Goal: Task Accomplishment & Management: Manage account settings

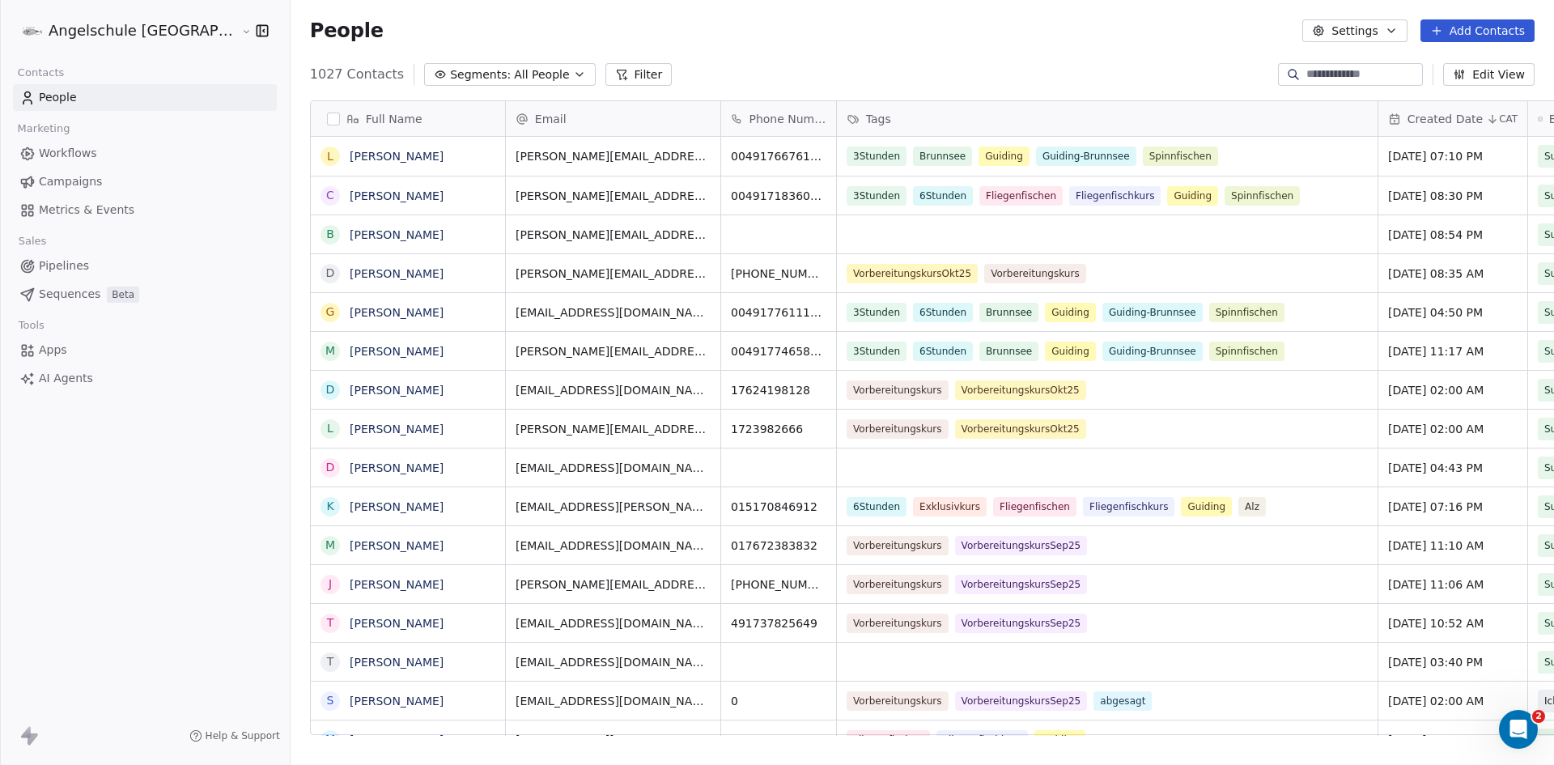
click at [77, 180] on span "Campaigns" at bounding box center [70, 181] width 63 height 17
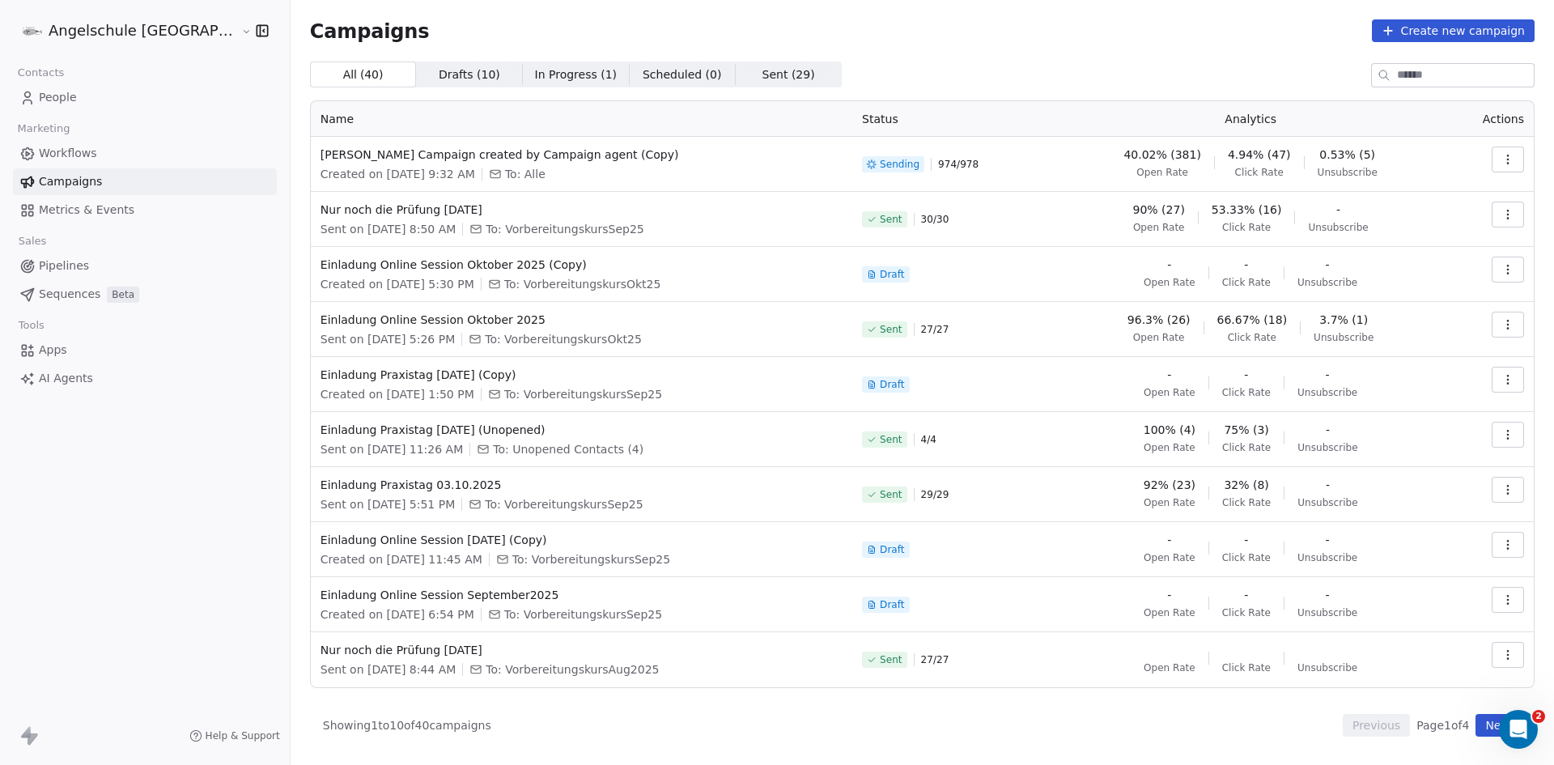
click at [1513, 161] on icon "button" at bounding box center [1508, 159] width 13 height 13
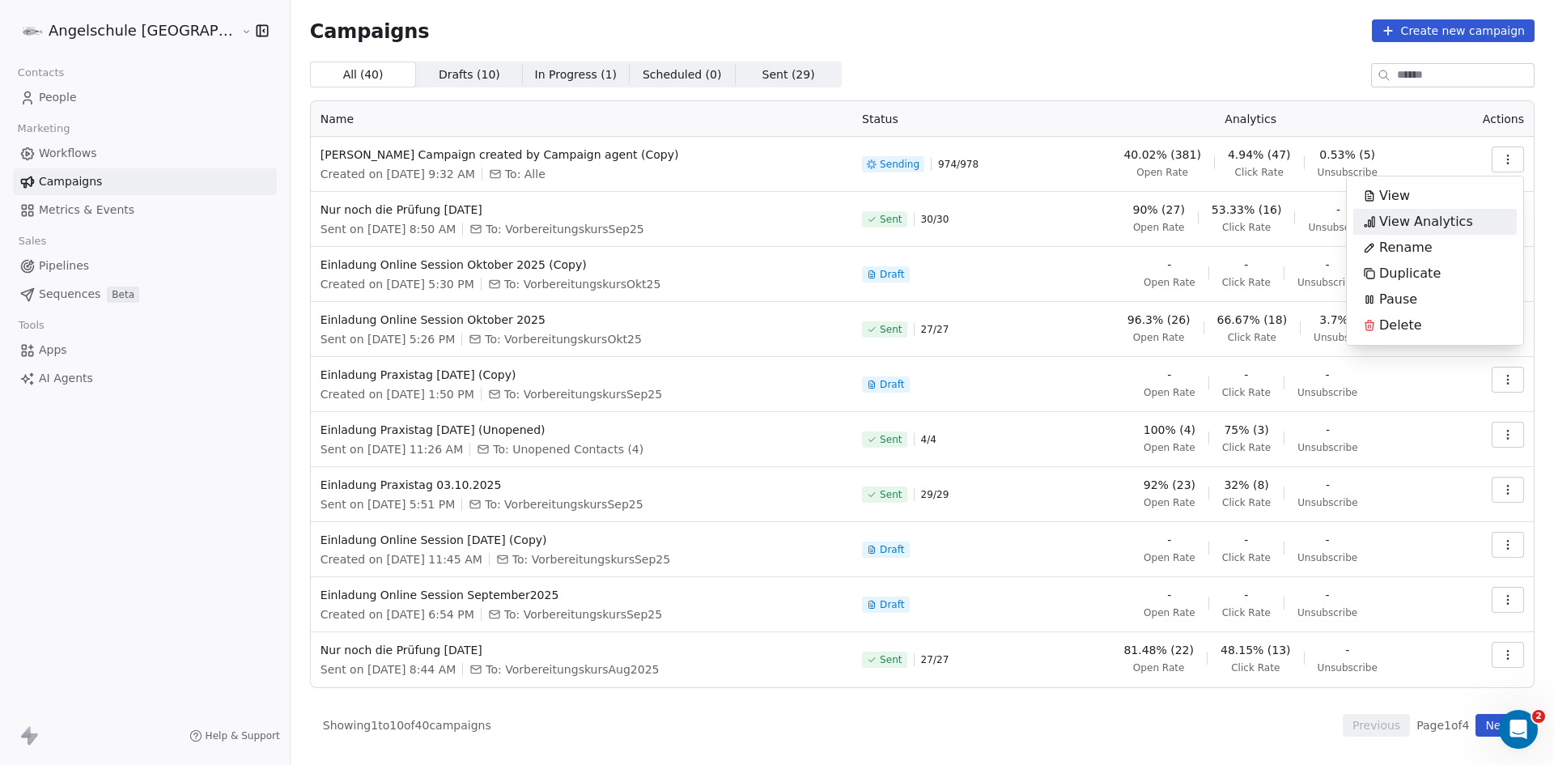
click at [931, 164] on html "Angelschule [GEOGRAPHIC_DATA] Contacts People Marketing Workflows Campaigns Met…" at bounding box center [777, 382] width 1554 height 765
click at [890, 164] on span "Sending" at bounding box center [900, 164] width 40 height 13
click at [880, 163] on span "Sending" at bounding box center [900, 164] width 40 height 13
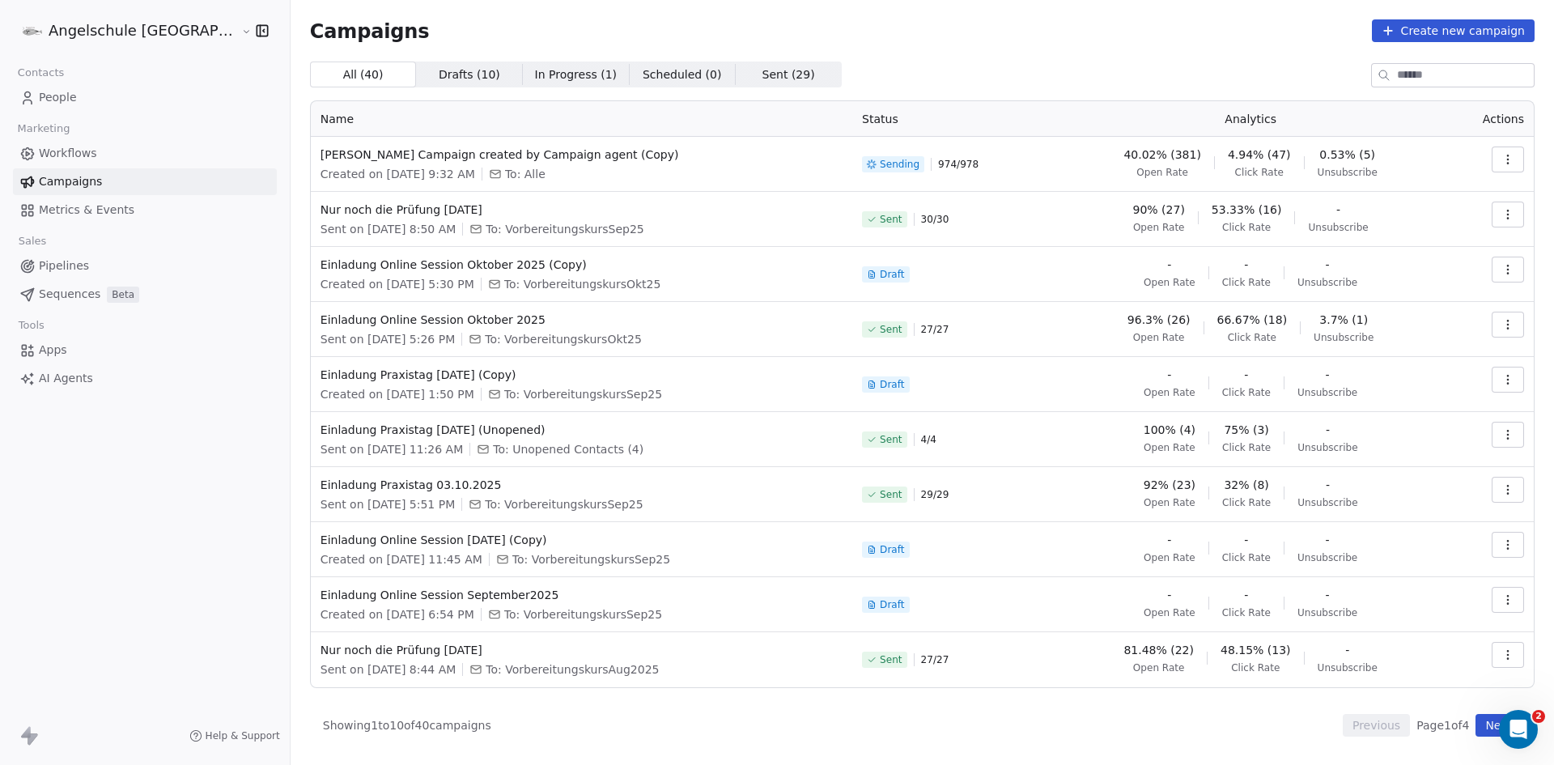
click at [941, 166] on span "974 / 978" at bounding box center [958, 164] width 40 height 13
click at [1523, 164] on button "button" at bounding box center [1508, 160] width 32 height 26
click at [1447, 221] on span "View Analytics" at bounding box center [1426, 221] width 94 height 19
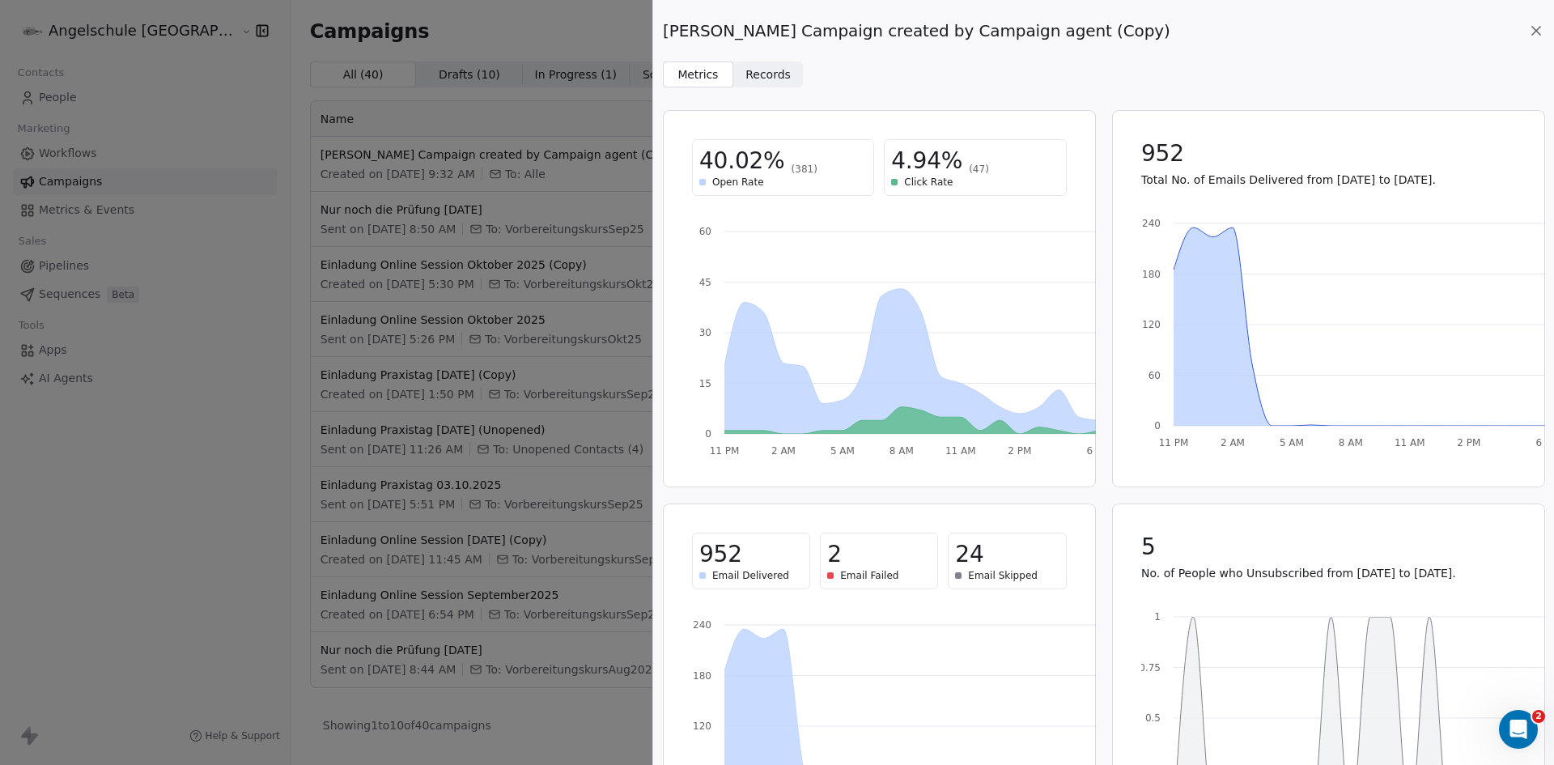
click at [1536, 31] on icon at bounding box center [1536, 31] width 8 height 8
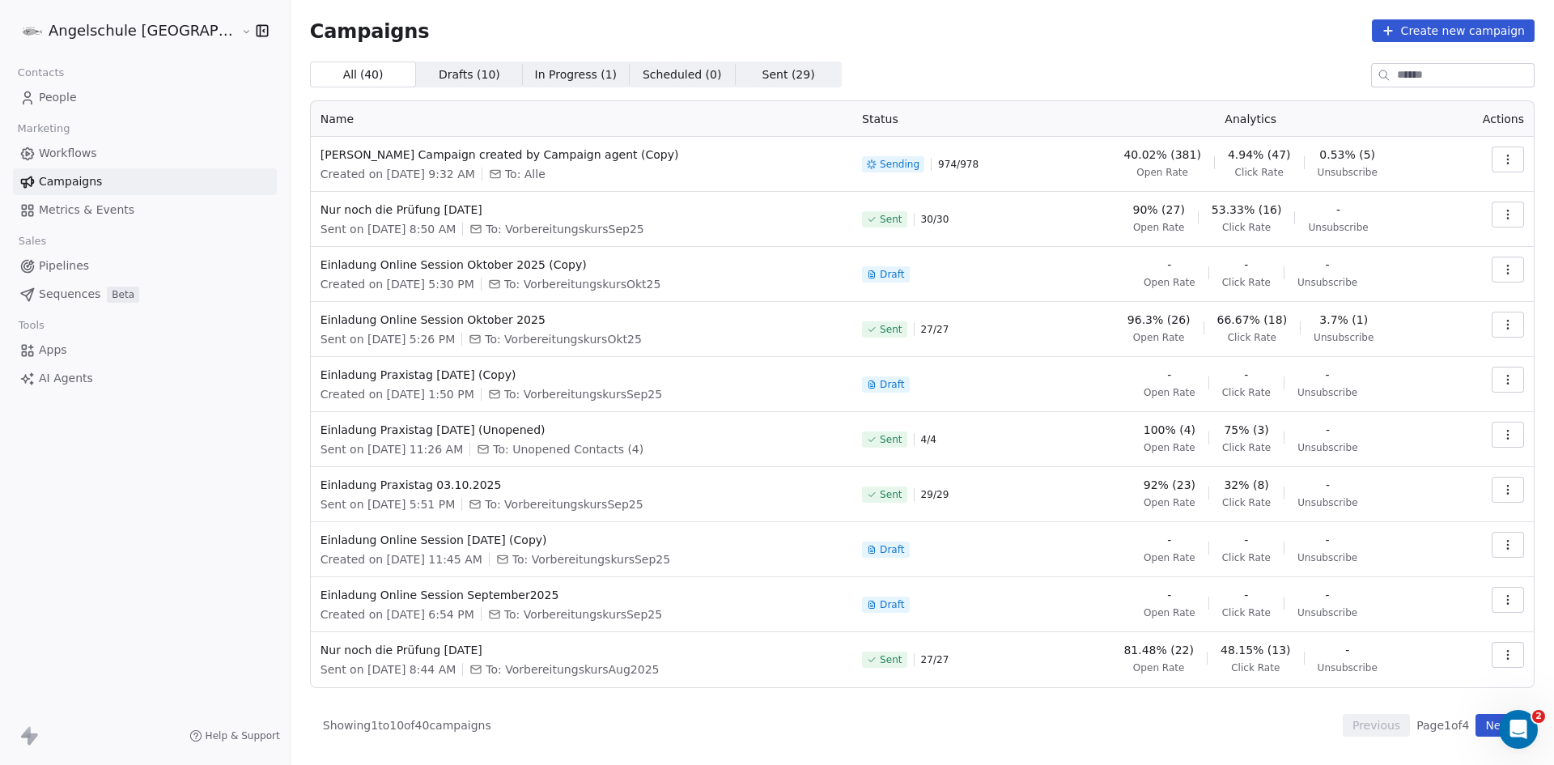
click at [1510, 162] on icon "button" at bounding box center [1508, 159] width 13 height 13
click at [1441, 221] on span "View Analytics" at bounding box center [1426, 221] width 94 height 19
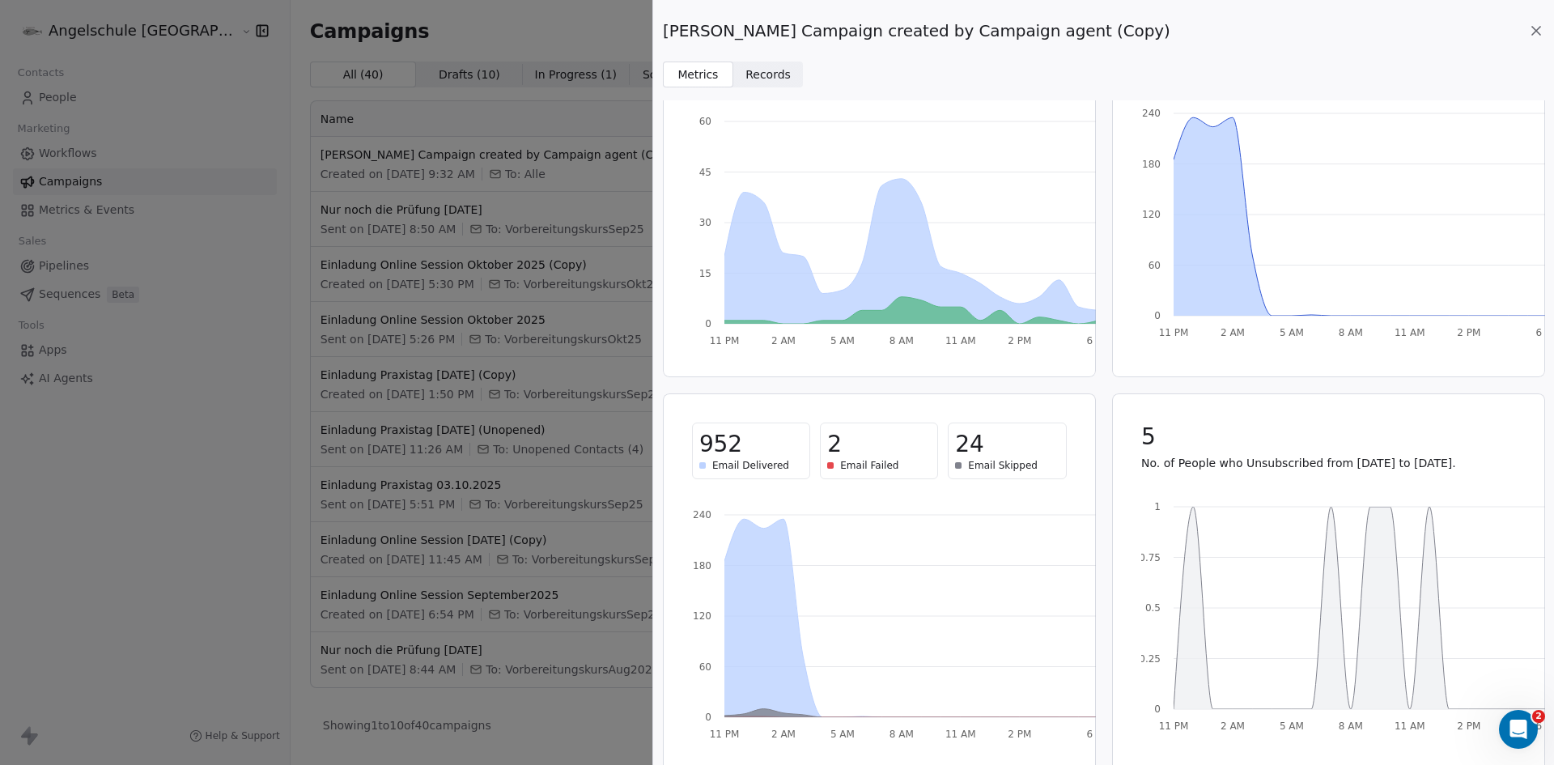
scroll to position [125, 0]
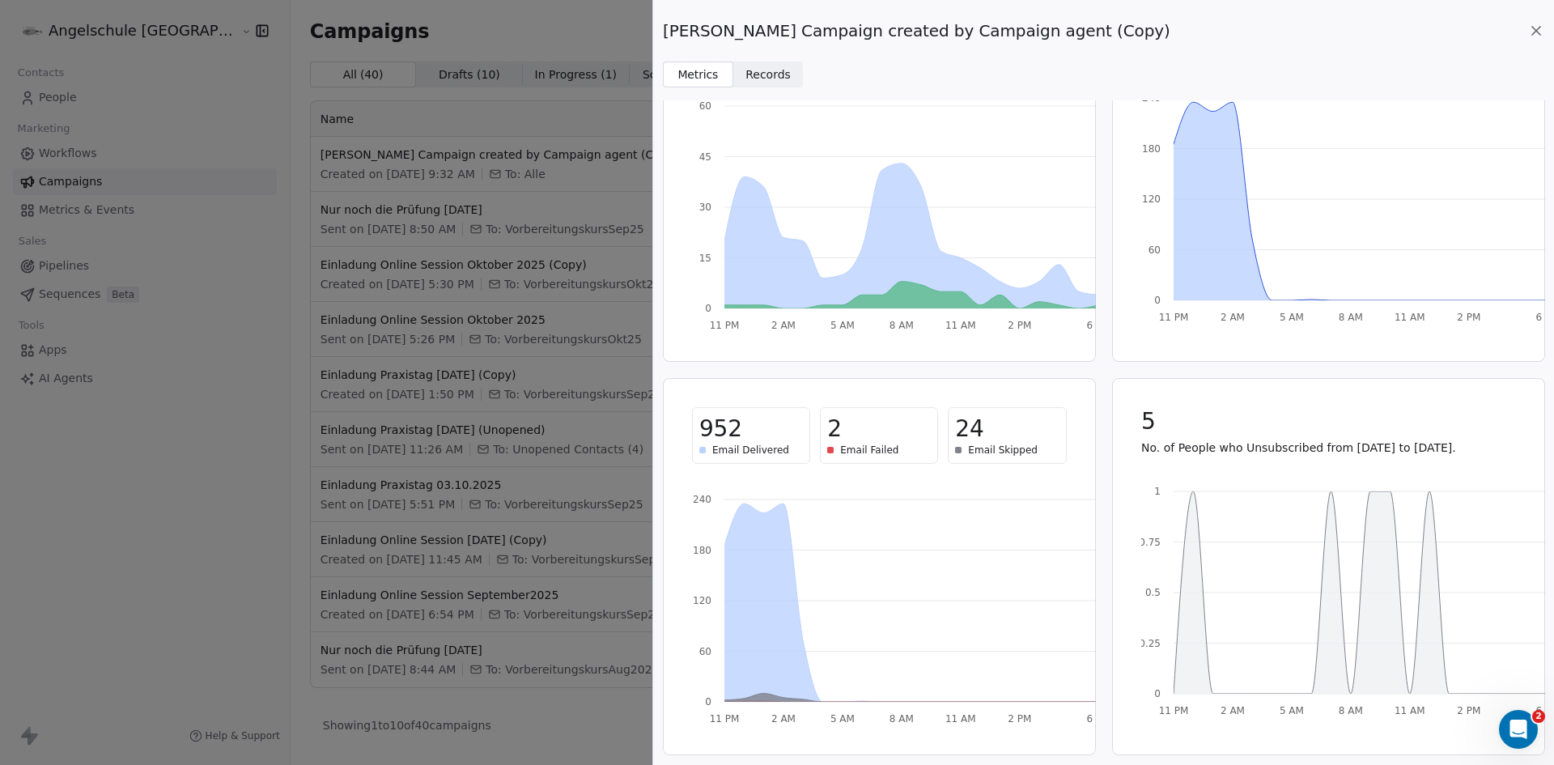
click at [1536, 28] on icon at bounding box center [1536, 31] width 16 height 16
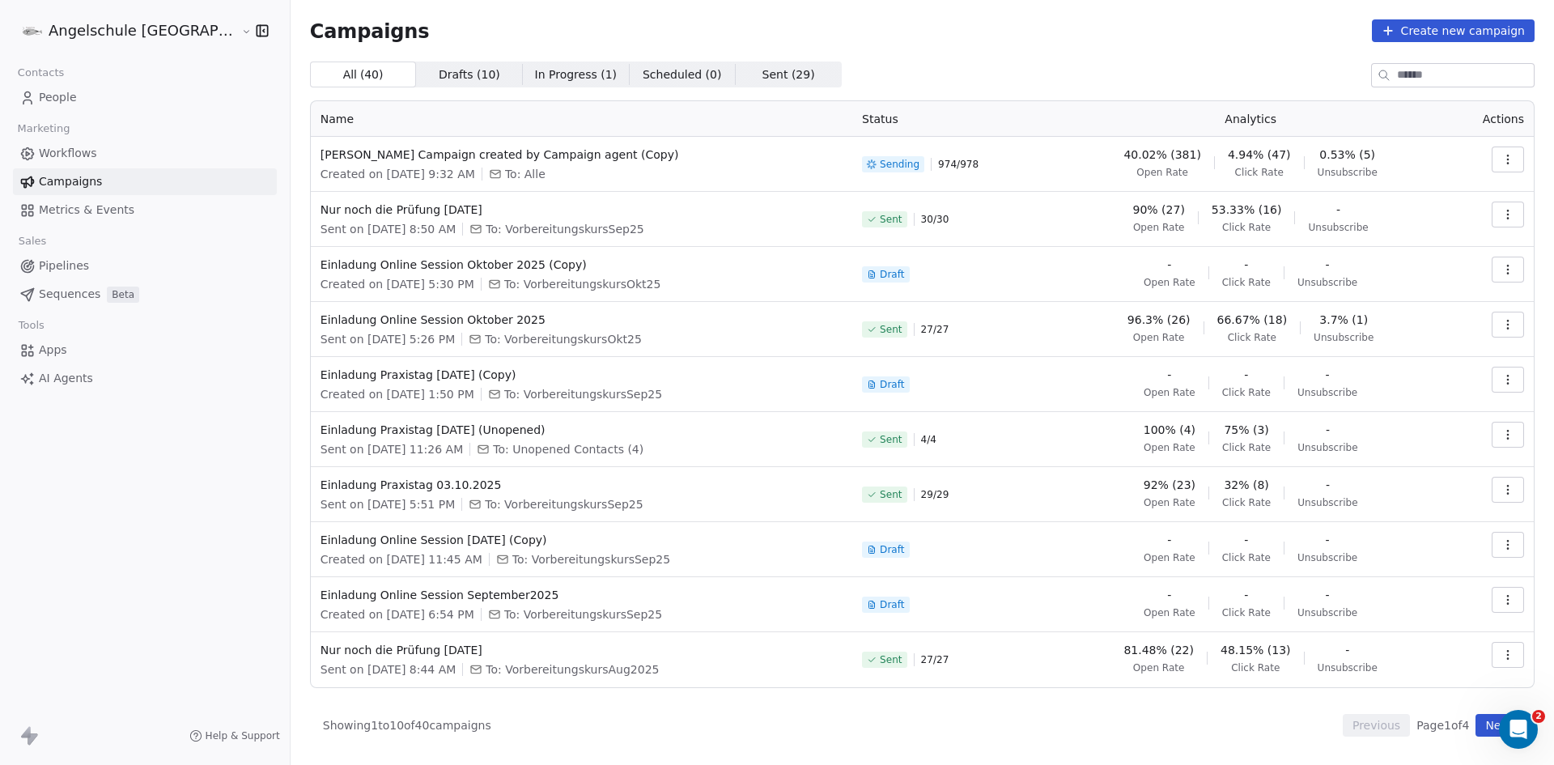
click at [1500, 318] on button "button" at bounding box center [1508, 325] width 32 height 26
